Goal: Information Seeking & Learning: Learn about a topic

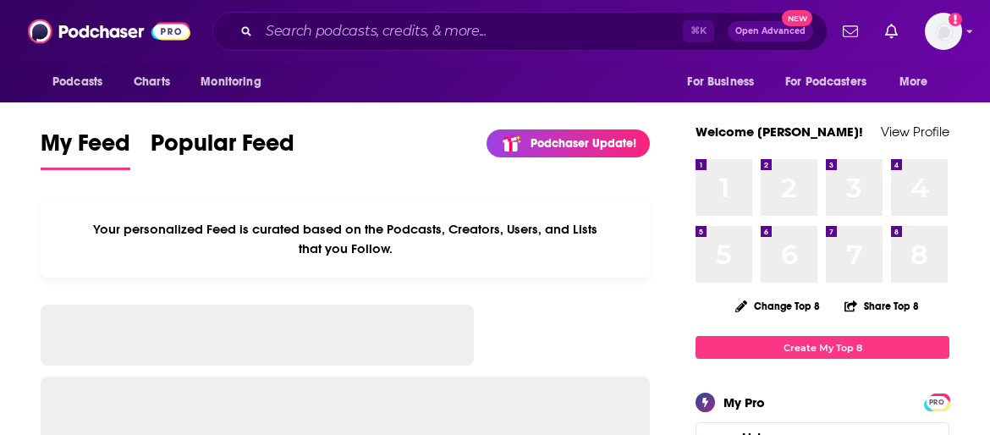
click at [562, 20] on input "Search podcasts, credits, & more..." at bounding box center [471, 31] width 424 height 27
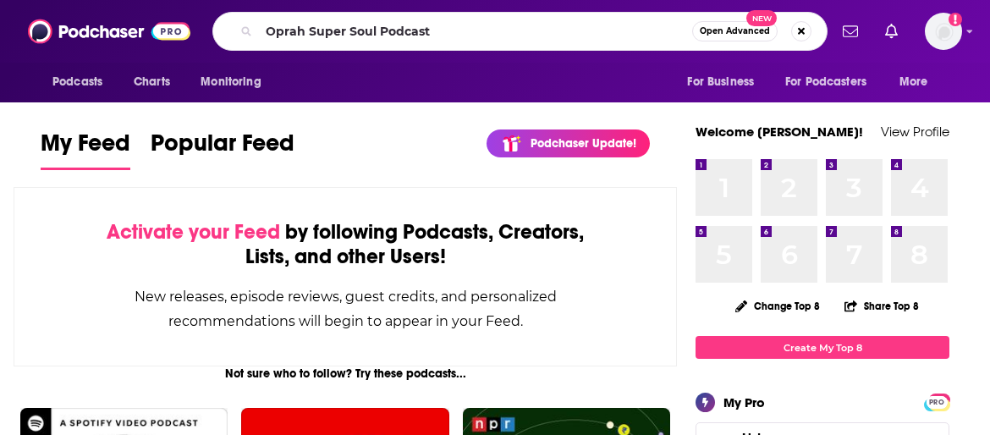
type input "Oprah Super Soul Podcast"
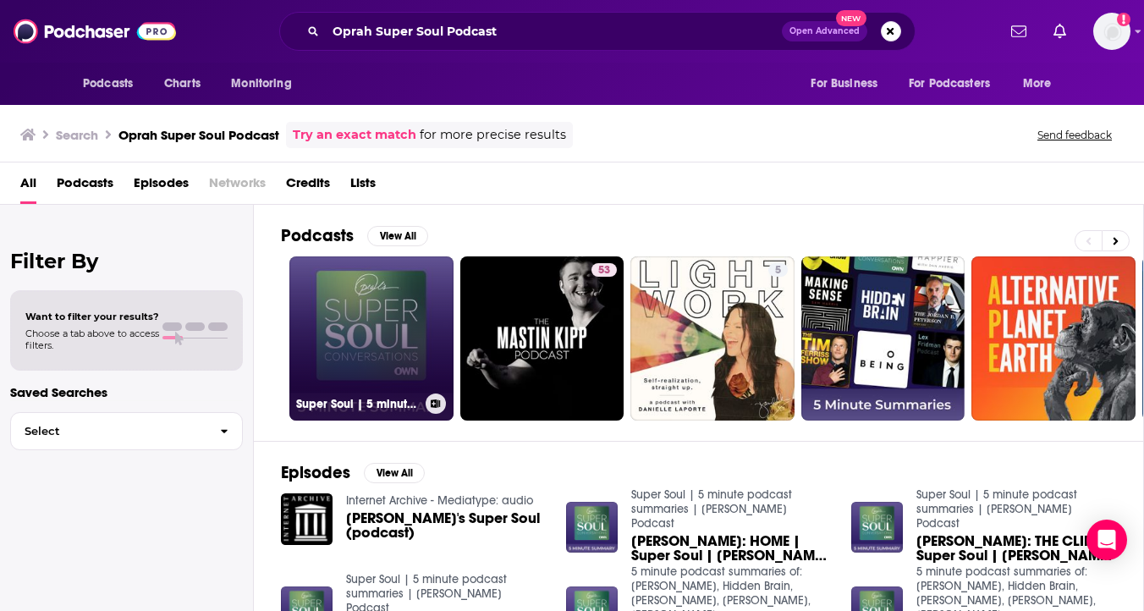
click at [397, 329] on link "Super Soul | 5 minute podcast summaries | [PERSON_NAME] Podcast" at bounding box center [371, 338] width 164 height 164
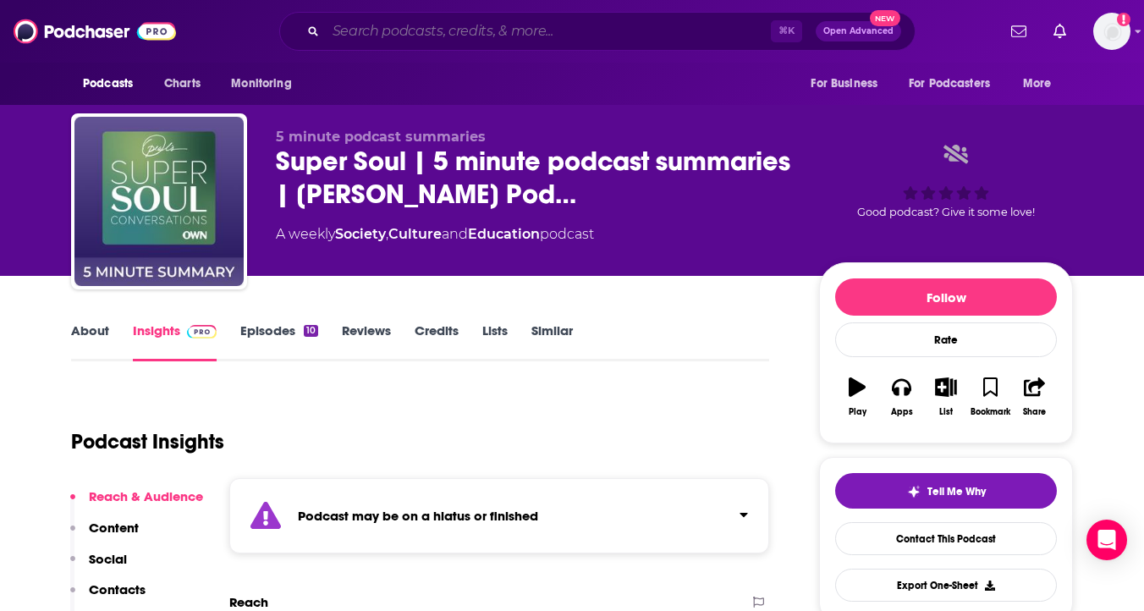
click at [399, 39] on input "Search podcasts, credits, & more..." at bounding box center [548, 31] width 445 height 27
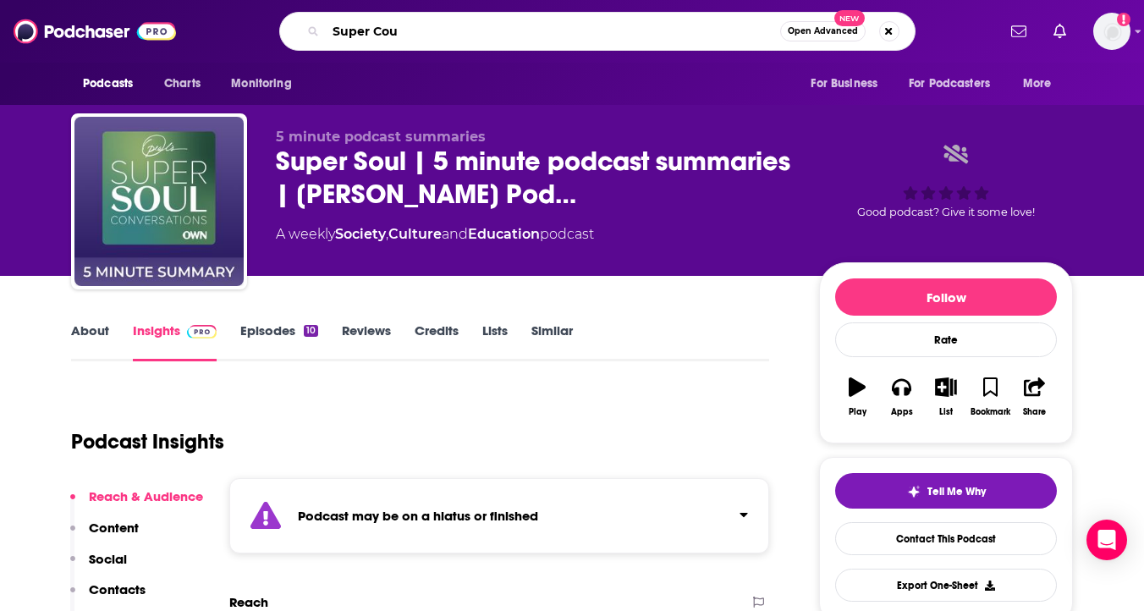
type input "Super Coul"
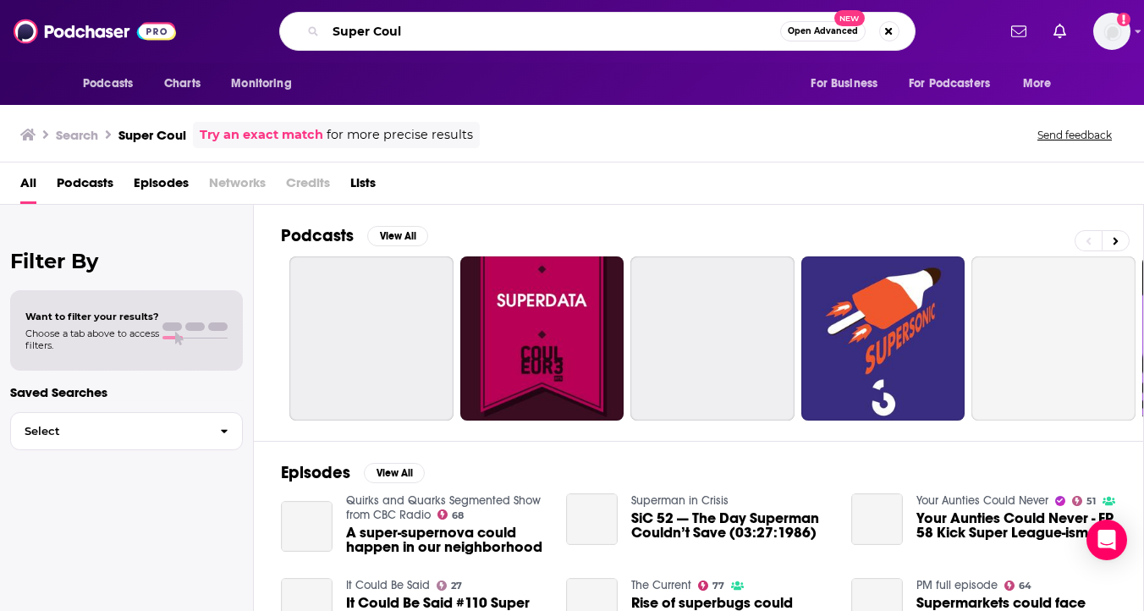
click at [381, 32] on input "Super Coul" at bounding box center [553, 31] width 454 height 27
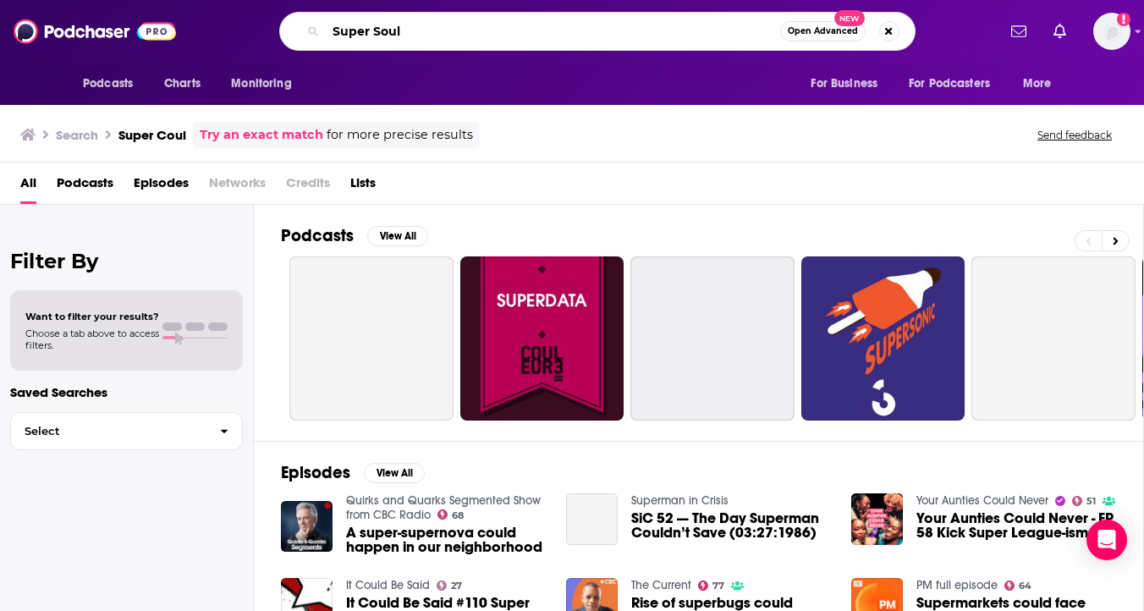
type input "Super Soul"
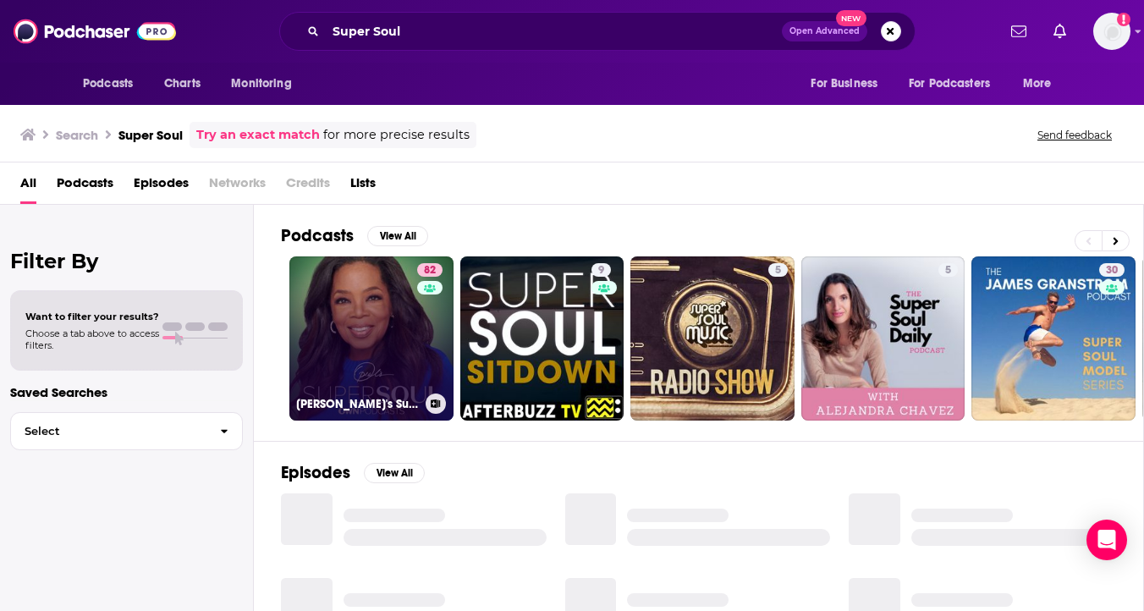
click at [393, 356] on link "82 [PERSON_NAME]'s Super Soul" at bounding box center [371, 338] width 164 height 164
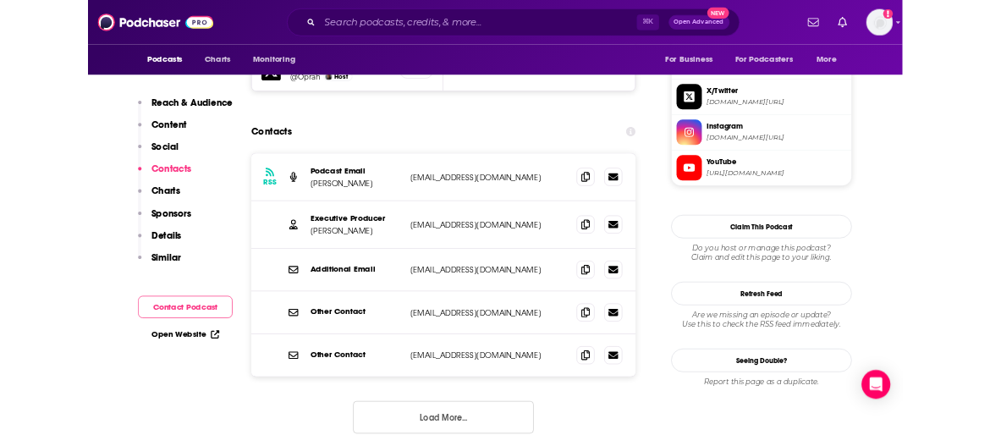
scroll to position [1634, 0]
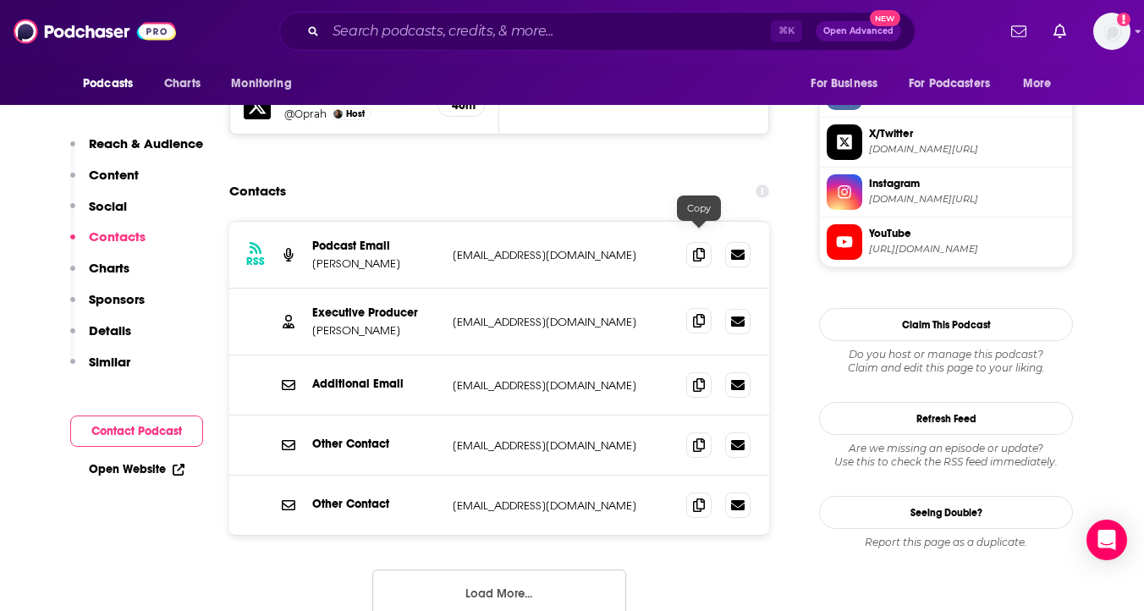
click at [696, 314] on icon at bounding box center [699, 321] width 12 height 14
